Goal: Download file/media

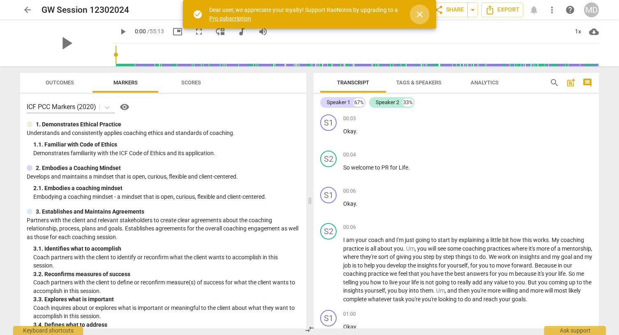
click at [419, 18] on span "close" at bounding box center [420, 14] width 10 height 10
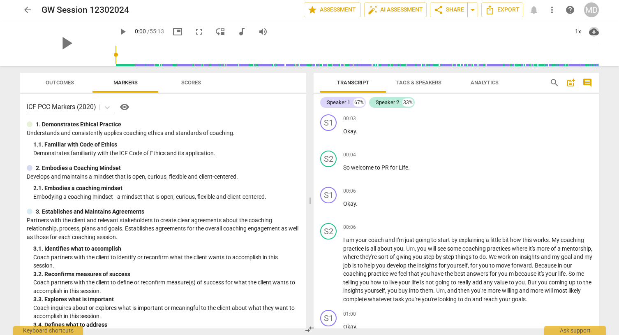
click at [594, 34] on span "cloud_download" at bounding box center [594, 32] width 10 height 10
click at [513, 30] on div at bounding box center [309, 167] width 619 height 335
click at [501, 8] on span "Export" at bounding box center [502, 10] width 35 height 10
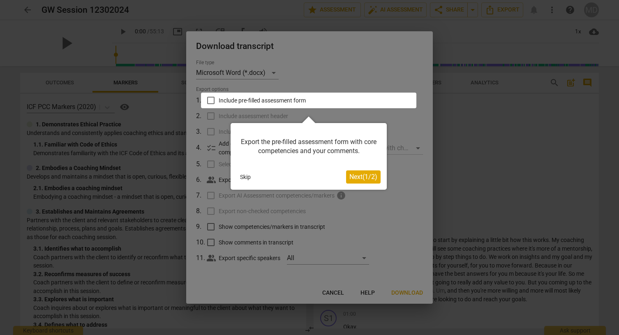
click at [365, 175] on span "Next ( 1 / 2 )" at bounding box center [364, 177] width 28 height 8
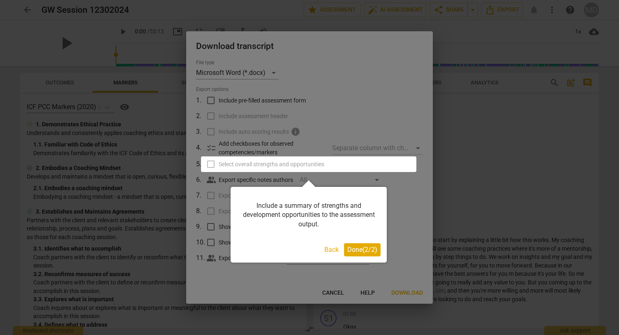
click at [355, 254] on button "Done ( 2 / 2 )" at bounding box center [362, 249] width 37 height 13
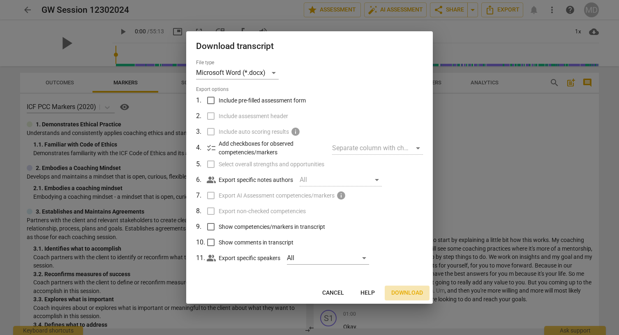
click at [408, 294] on span "Download" at bounding box center [408, 293] width 32 height 8
